Goal: Information Seeking & Learning: Learn about a topic

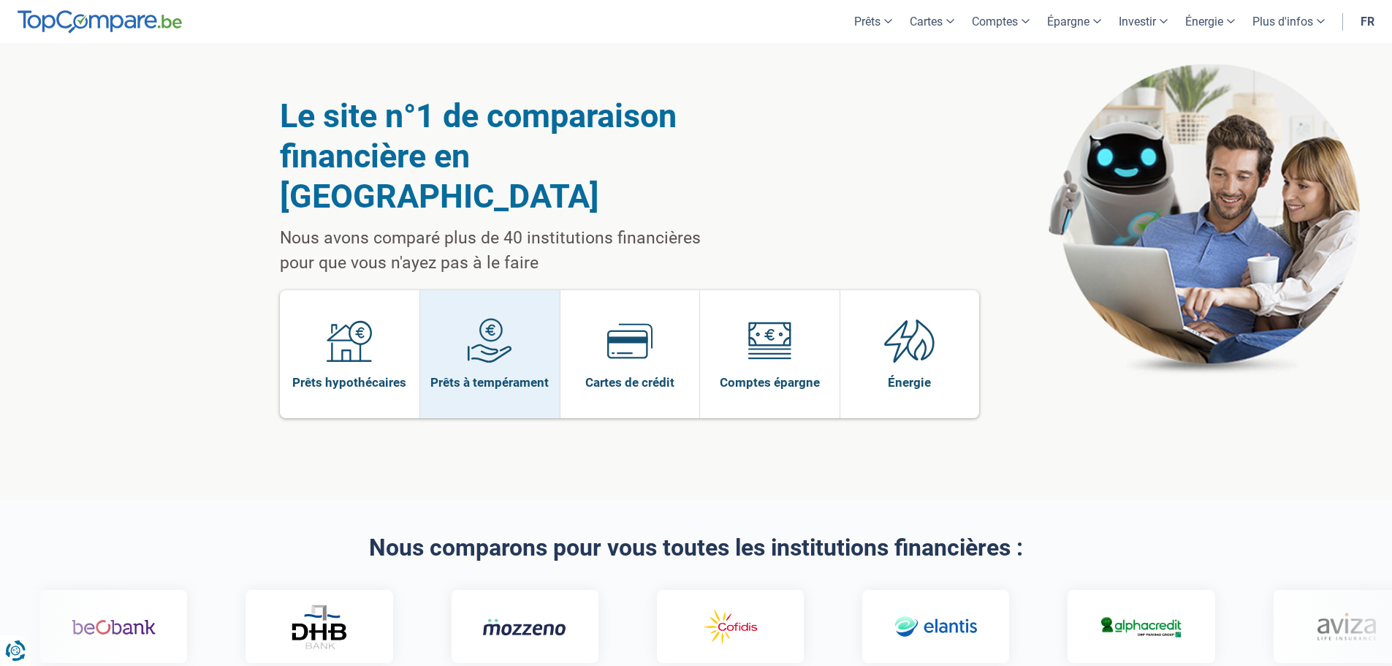
click at [491, 330] on span at bounding box center [489, 346] width 45 height 56
click at [493, 318] on img at bounding box center [489, 340] width 45 height 45
